Goal: Check status

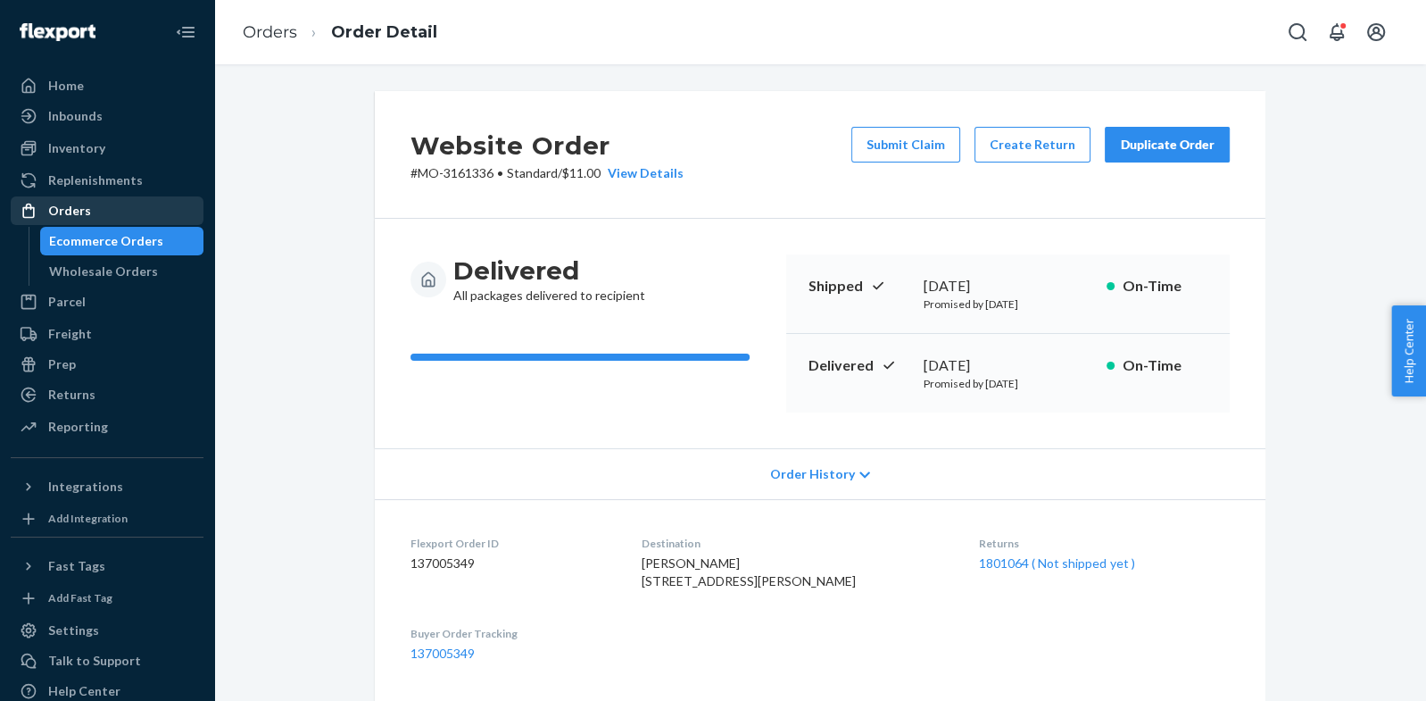
click at [115, 210] on div "Orders" at bounding box center [106, 210] width 189 height 25
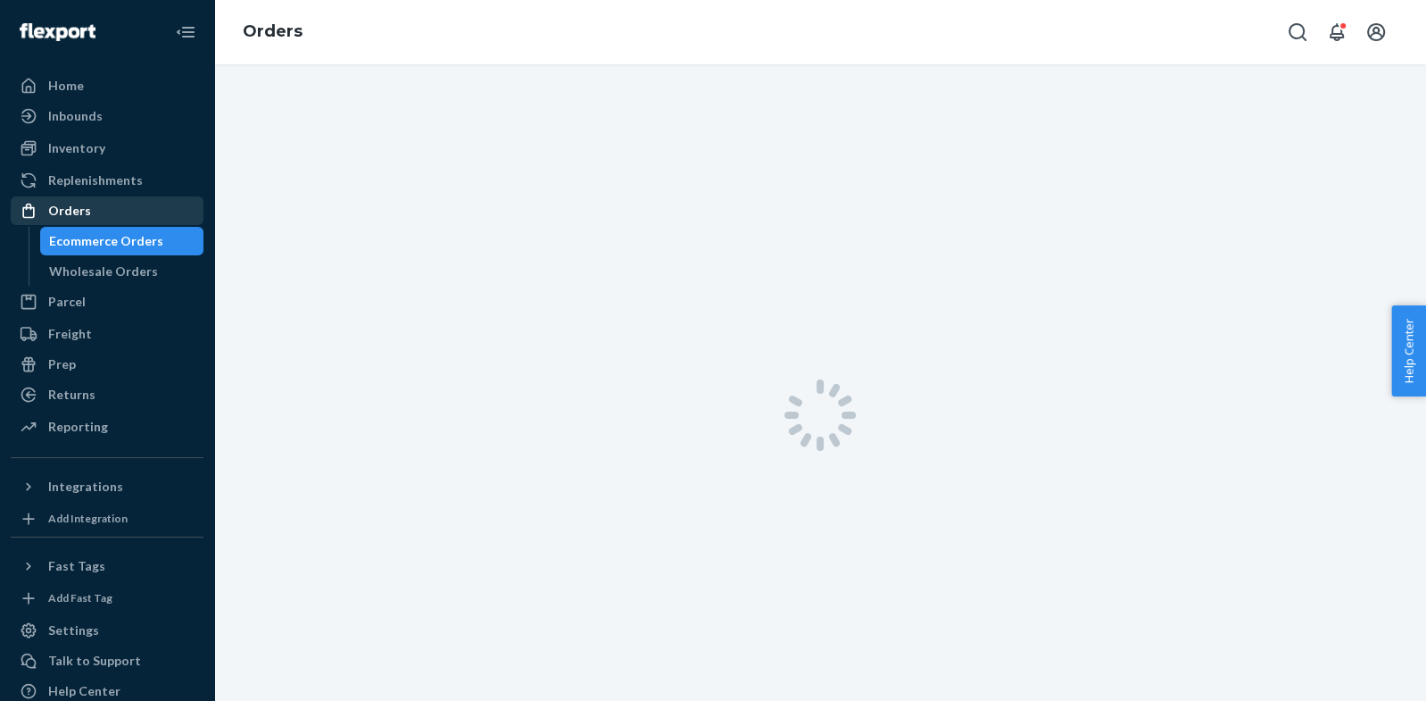
scroll to position [6, 0]
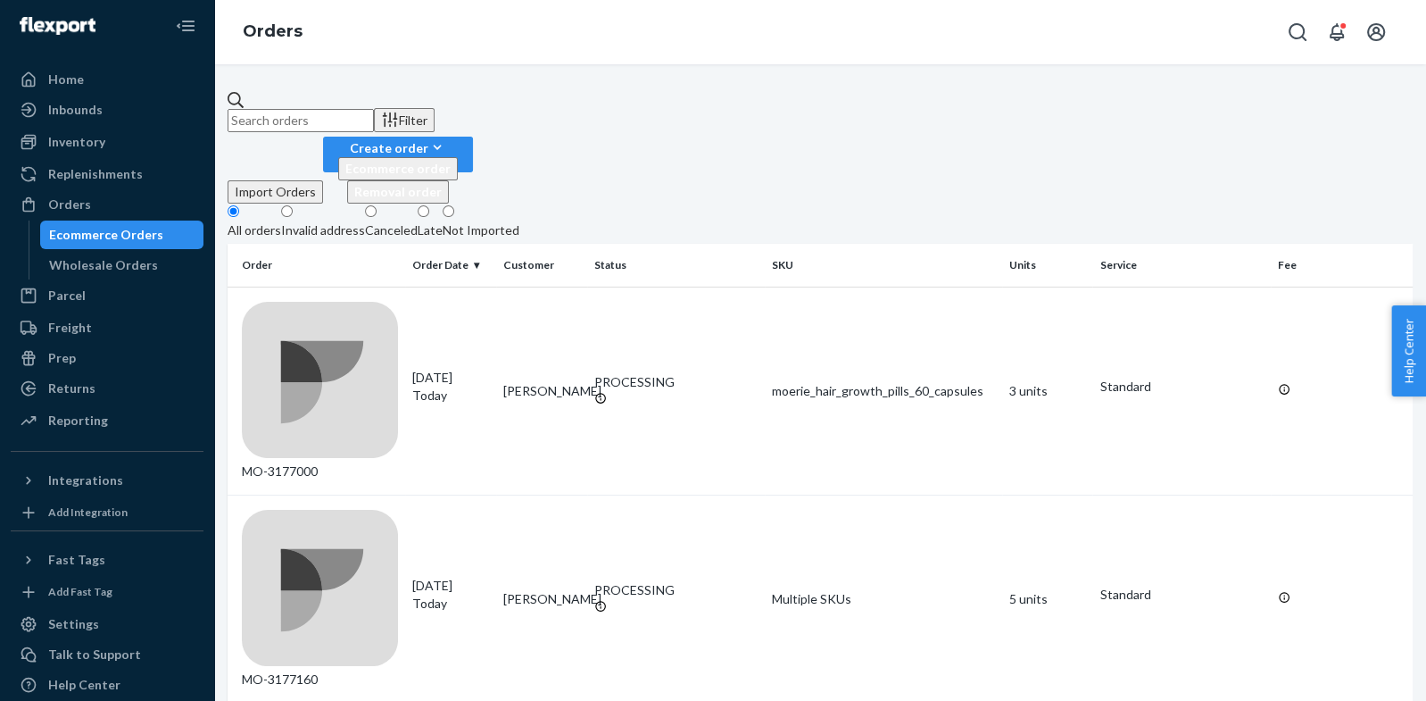
click at [322, 118] on input "text" at bounding box center [301, 120] width 146 height 23
paste input "[PERSON_NAME]"
type input "[PERSON_NAME]"
click at [392, 302] on div "MO-IN-8368" at bounding box center [320, 391] width 156 height 179
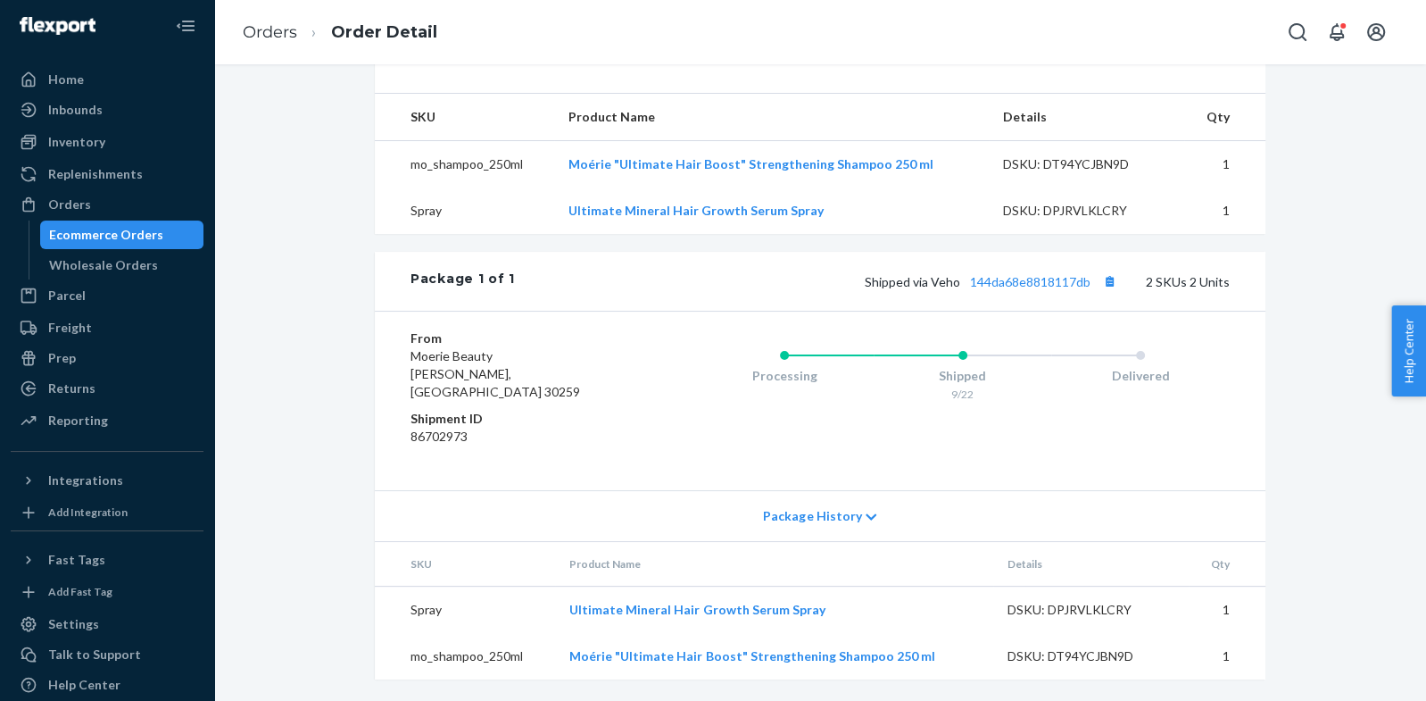
scroll to position [571, 0]
drag, startPoint x: 1098, startPoint y: 301, endPoint x: 944, endPoint y: 357, distance: 163.5
click at [968, 289] on span "Shipped via Veho 144da68e8818117db" at bounding box center [993, 281] width 256 height 15
copy link "144da68e8818117db"
